Goal: Information Seeking & Learning: Learn about a topic

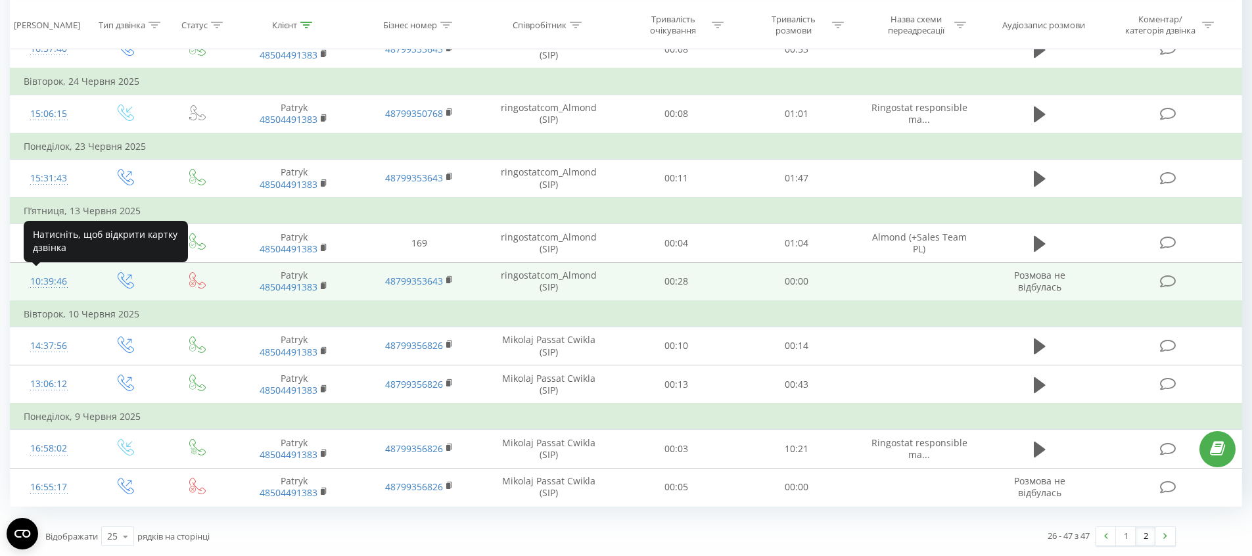
click at [44, 286] on div "10:39:46" at bounding box center [49, 282] width 51 height 26
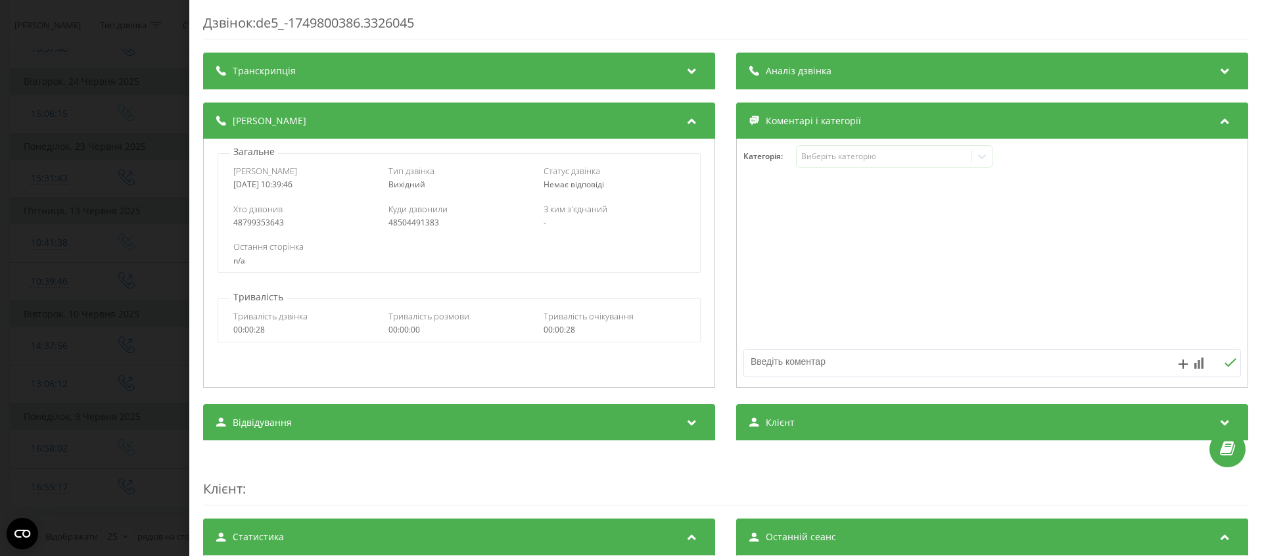
click at [899, 73] on div "Аналіз дзвінка" at bounding box center [992, 71] width 512 height 37
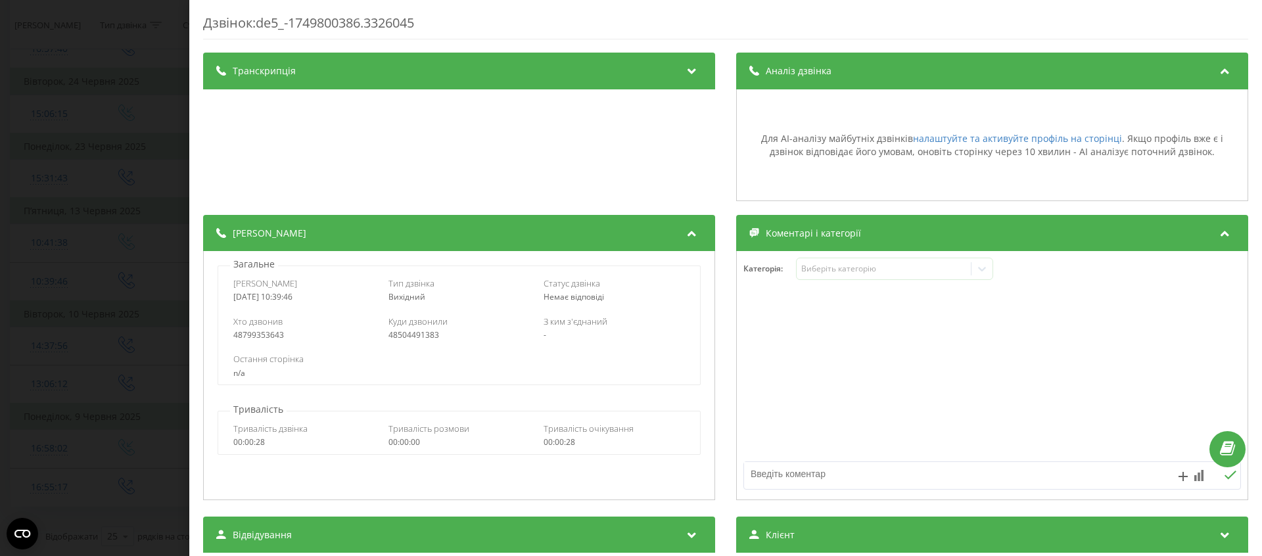
click at [943, 76] on div "Аналіз дзвінка" at bounding box center [992, 71] width 512 height 37
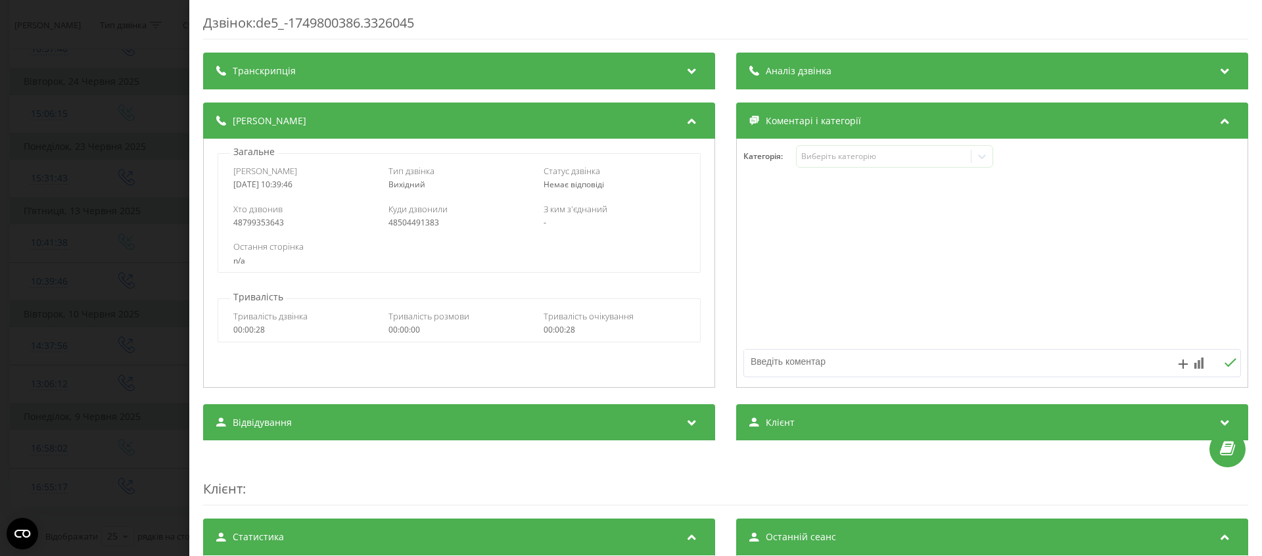
click at [59, 92] on div "Дзвінок : de5_-1749800386.3326045 Транскрипція Для AI-аналізу майбутніх дзвінкі…" at bounding box center [631, 278] width 1262 height 556
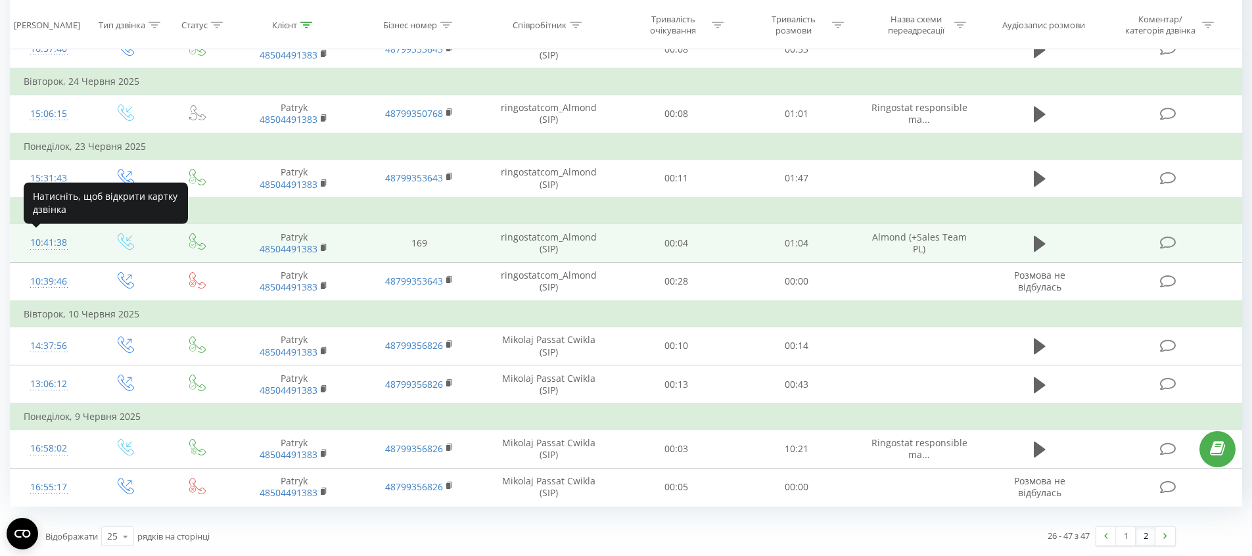
click at [37, 239] on div "10:41:38" at bounding box center [49, 243] width 51 height 26
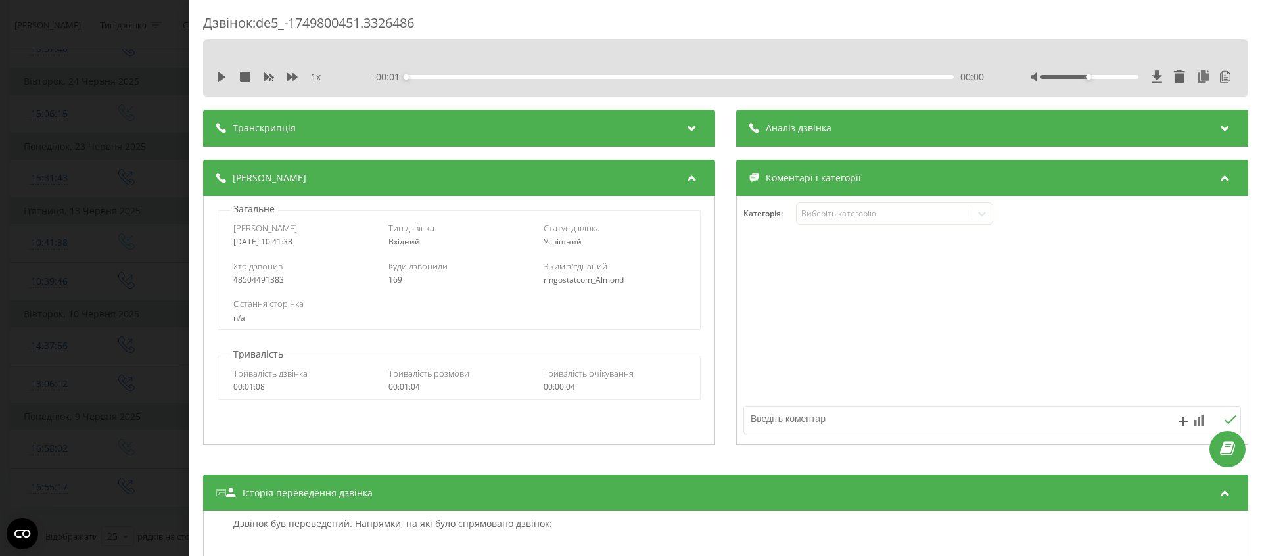
click at [819, 135] on div "Аналіз дзвінка" at bounding box center [992, 128] width 512 height 37
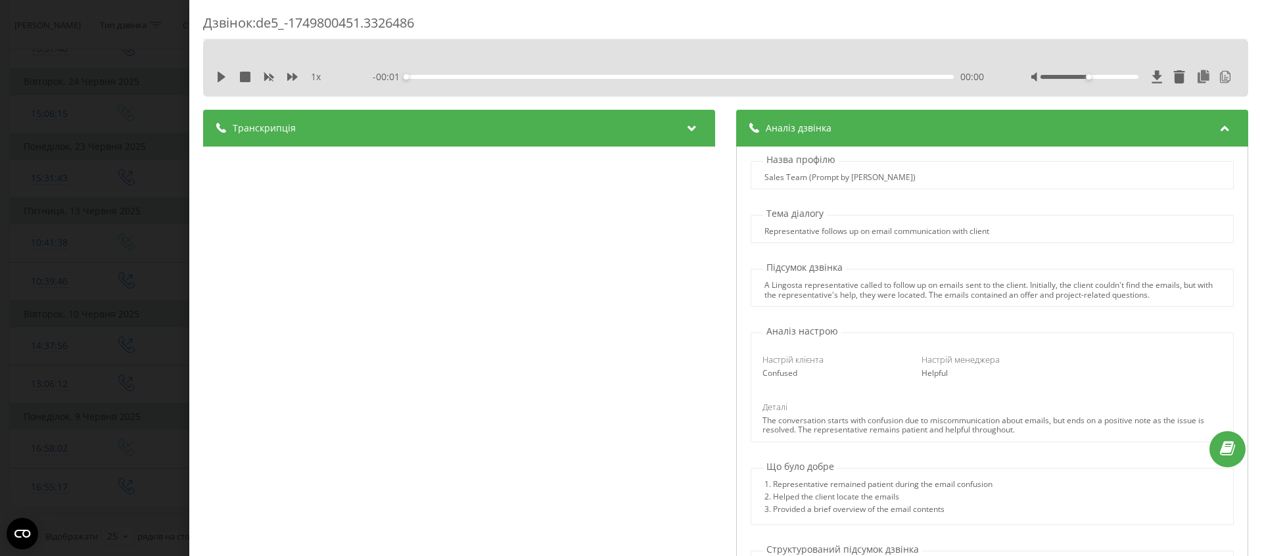
scroll to position [16, 0]
